Goal: Information Seeking & Learning: Compare options

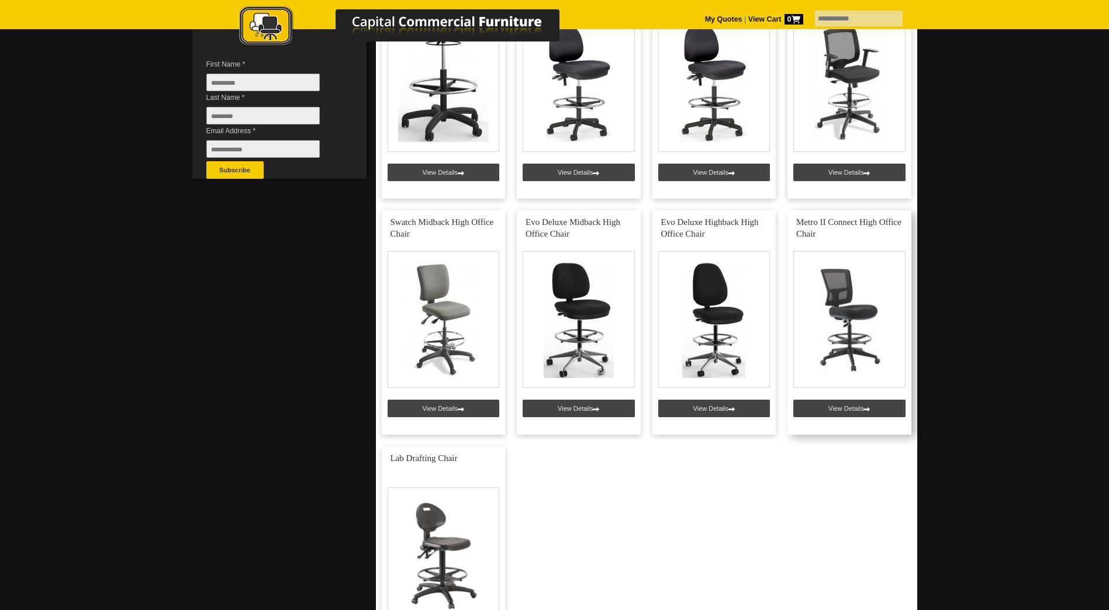
scroll to position [351, 0]
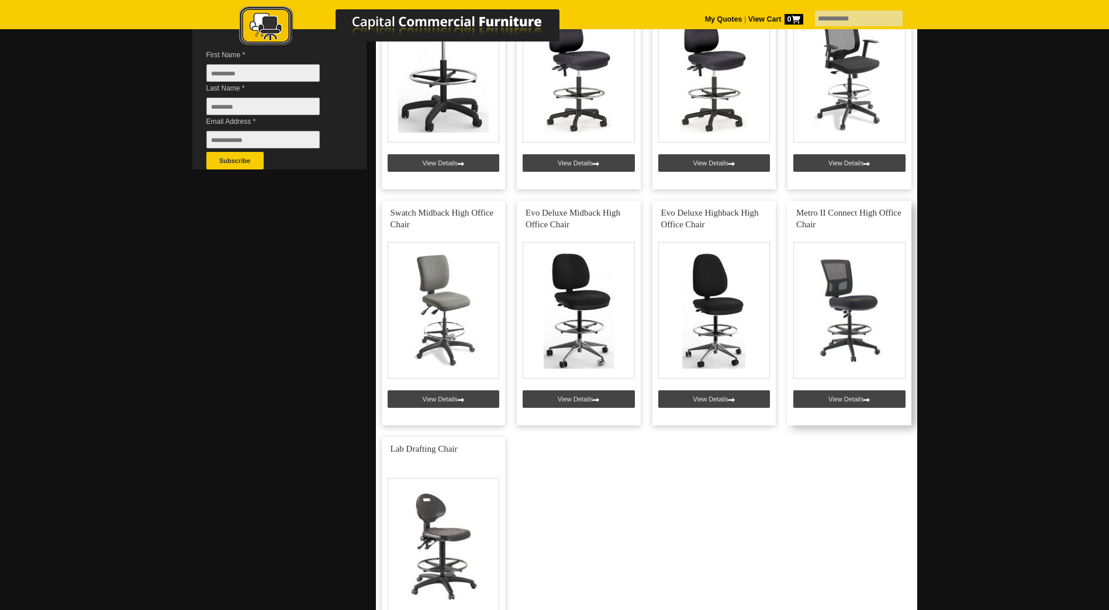
click at [850, 405] on link at bounding box center [850, 313] width 124 height 225
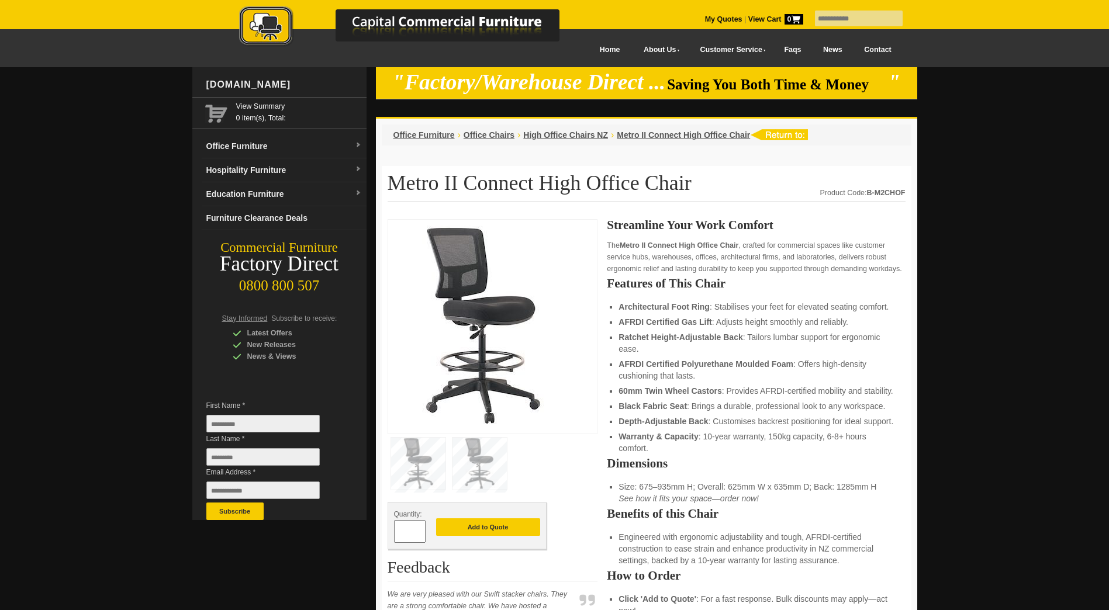
click at [698, 263] on p "The Metro II Connect High Office Chair , crafted for commercial spaces like cus…" at bounding box center [756, 257] width 298 height 35
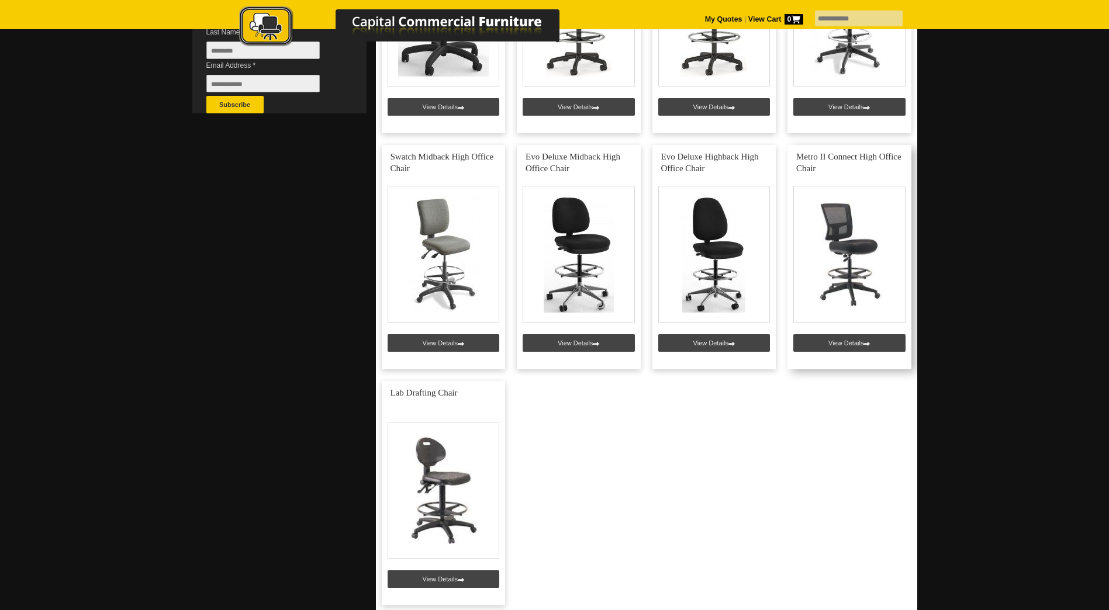
scroll to position [409, 0]
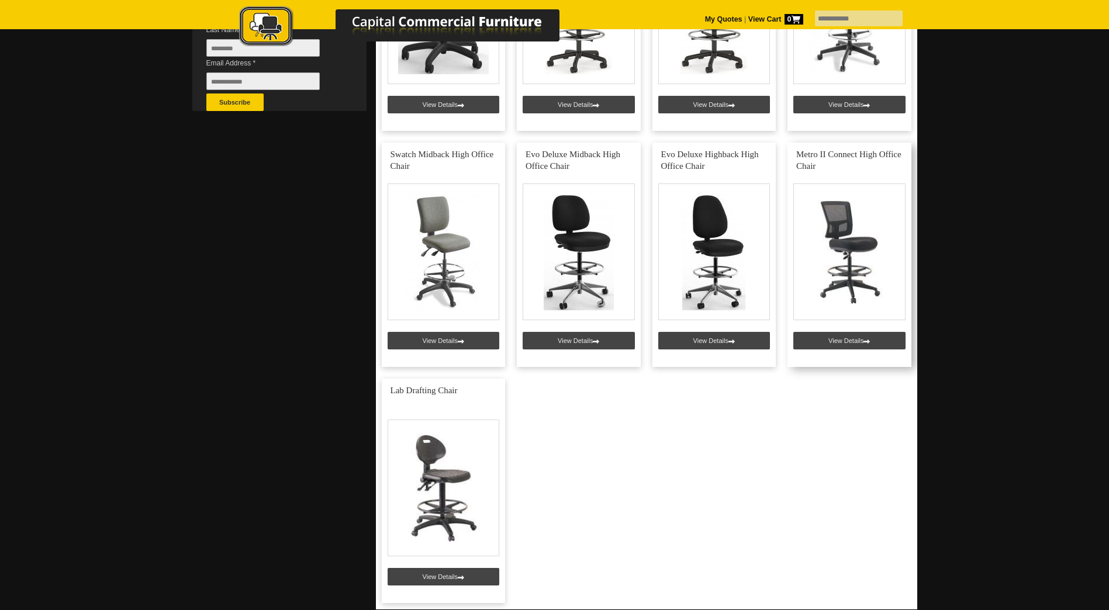
click at [861, 278] on link at bounding box center [850, 255] width 124 height 225
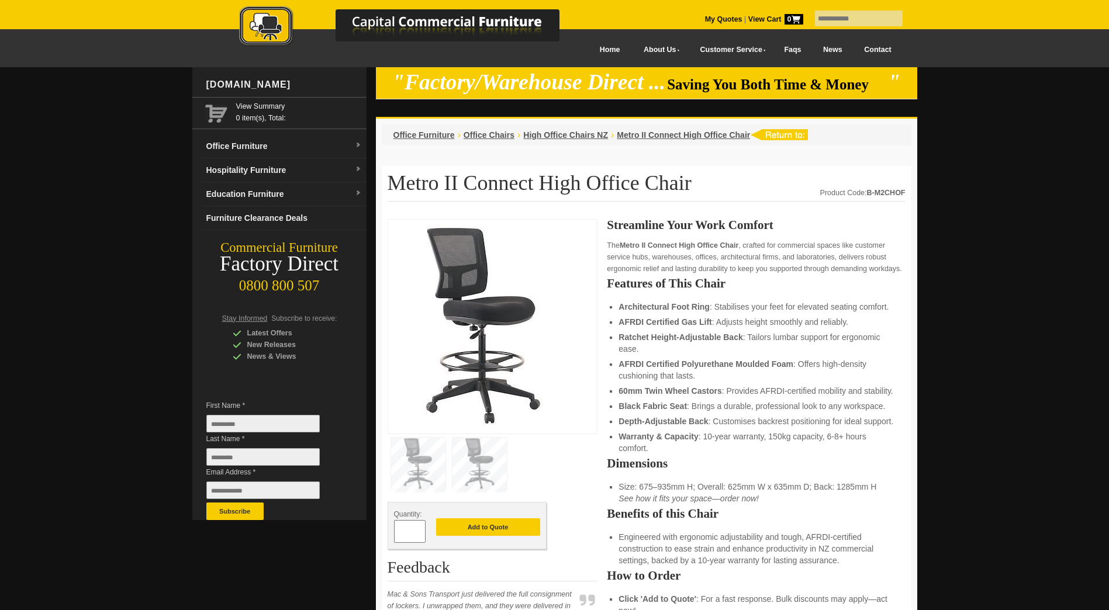
click at [472, 315] on img at bounding box center [481, 325] width 175 height 199
click at [548, 410] on img at bounding box center [481, 325] width 175 height 199
click at [537, 315] on img at bounding box center [481, 325] width 175 height 199
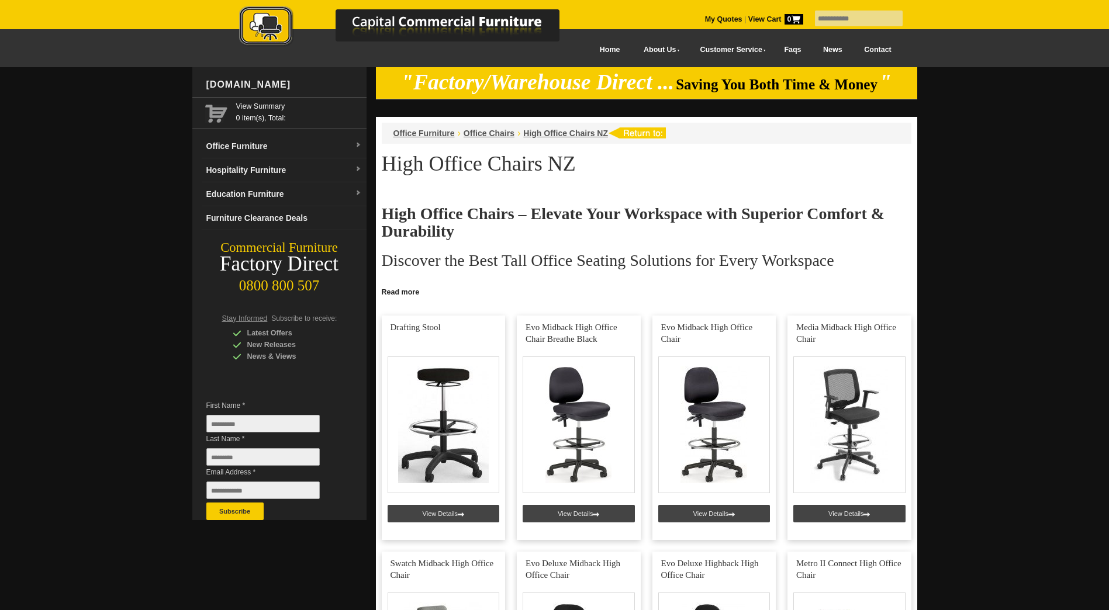
scroll to position [409, 0]
